Goal: Task Accomplishment & Management: Use online tool/utility

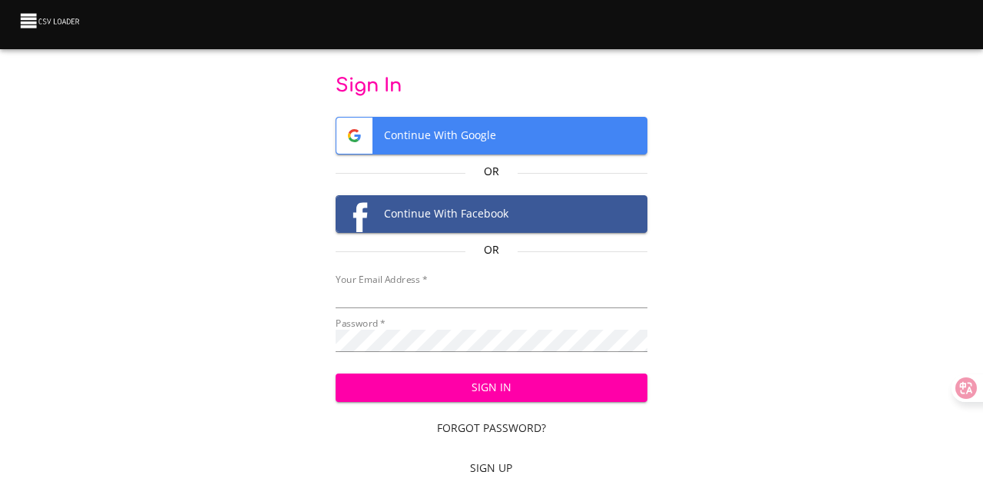
type input "[EMAIL_ADDRESS][DOMAIN_NAME]"
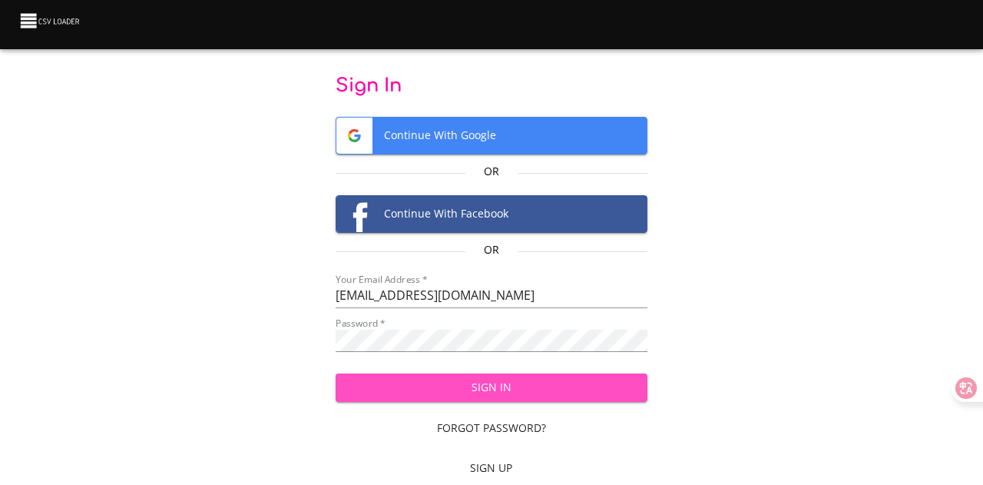
click at [456, 387] on span "Sign In" at bounding box center [491, 387] width 287 height 19
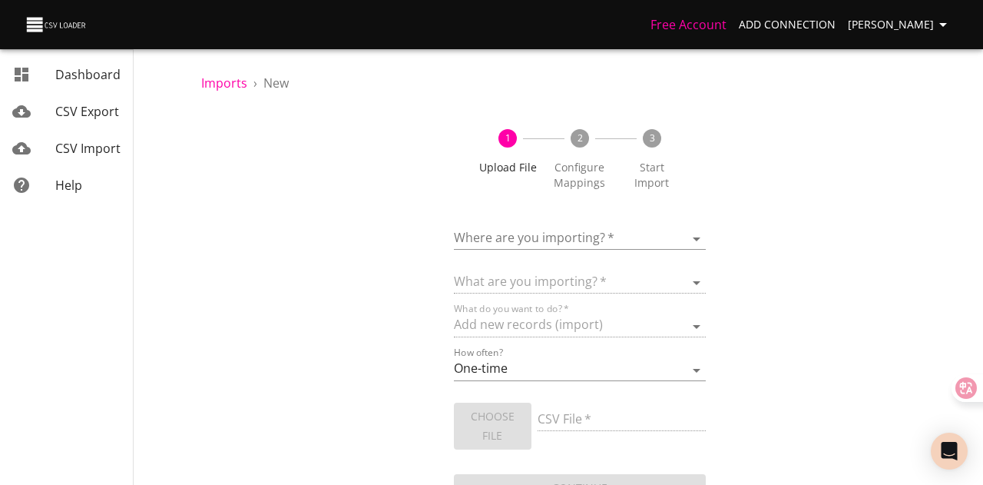
click at [582, 244] on body "Free Account Add Connection [PERSON_NAME] Dashboard CSV Export CSV Import Help …" at bounding box center [491, 242] width 983 height 485
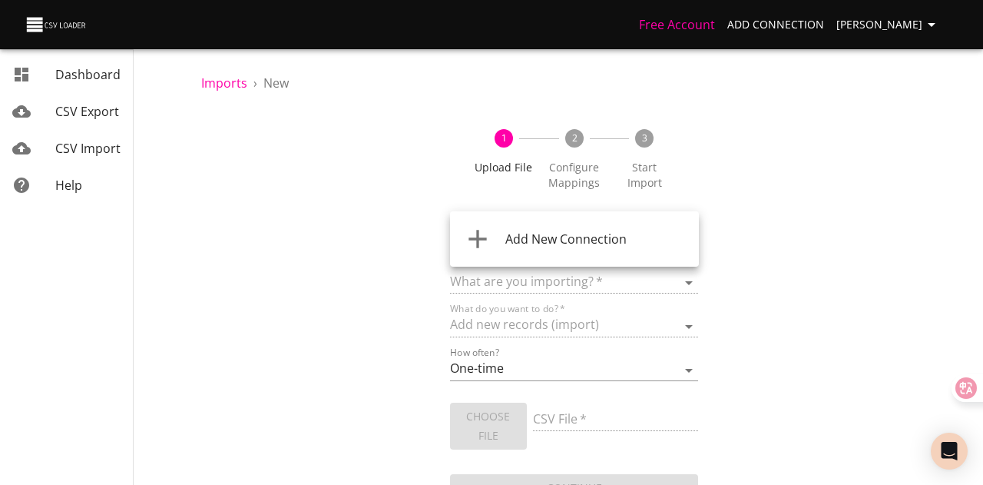
click at [597, 242] on span "Add New Connection" at bounding box center [566, 238] width 121 height 17
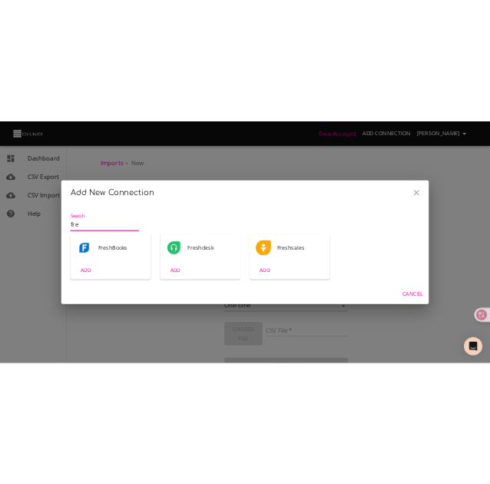
scroll to position [2, 0]
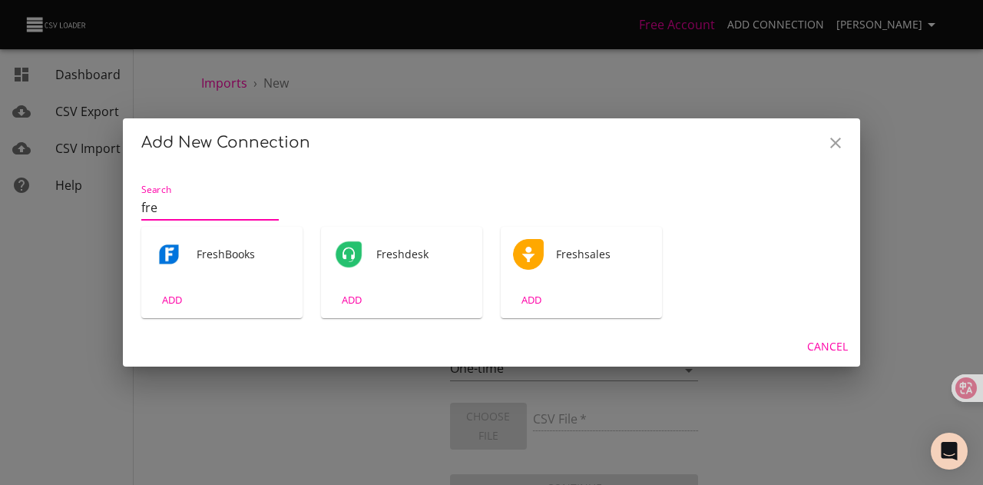
type input "fre"
